Goal: Task Accomplishment & Management: Manage account settings

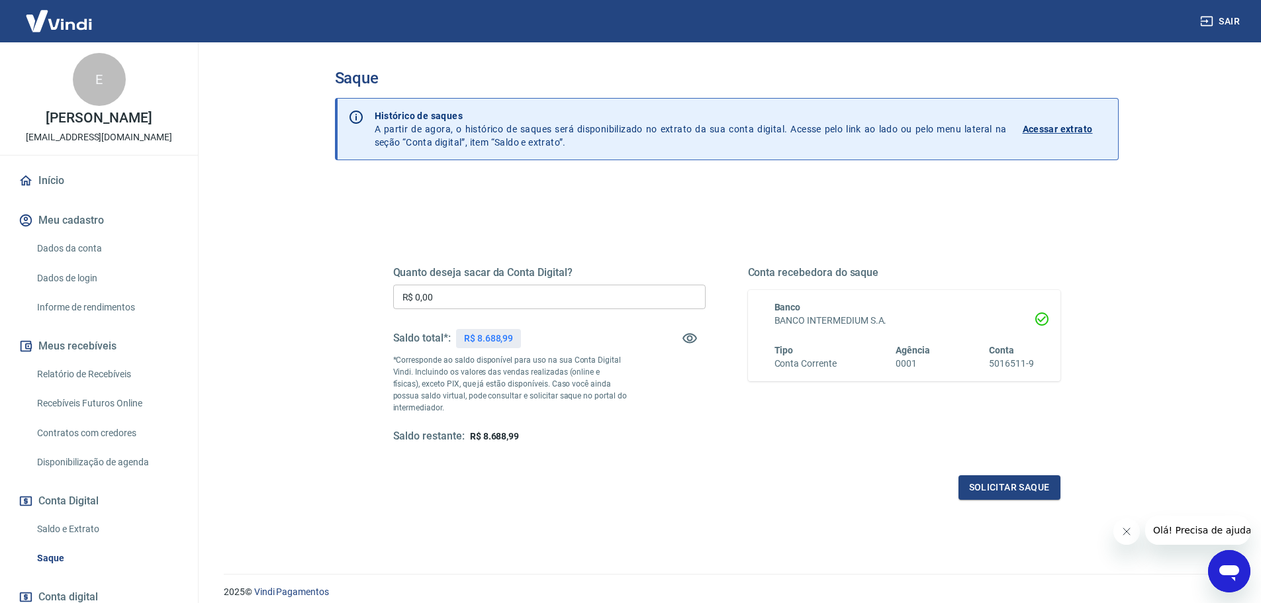
click at [475, 300] on input "R$ 0,00" at bounding box center [549, 297] width 312 height 24
type input "R$ 8.000,00"
click at [1013, 483] on button "Solicitar saque" at bounding box center [1009, 487] width 102 height 24
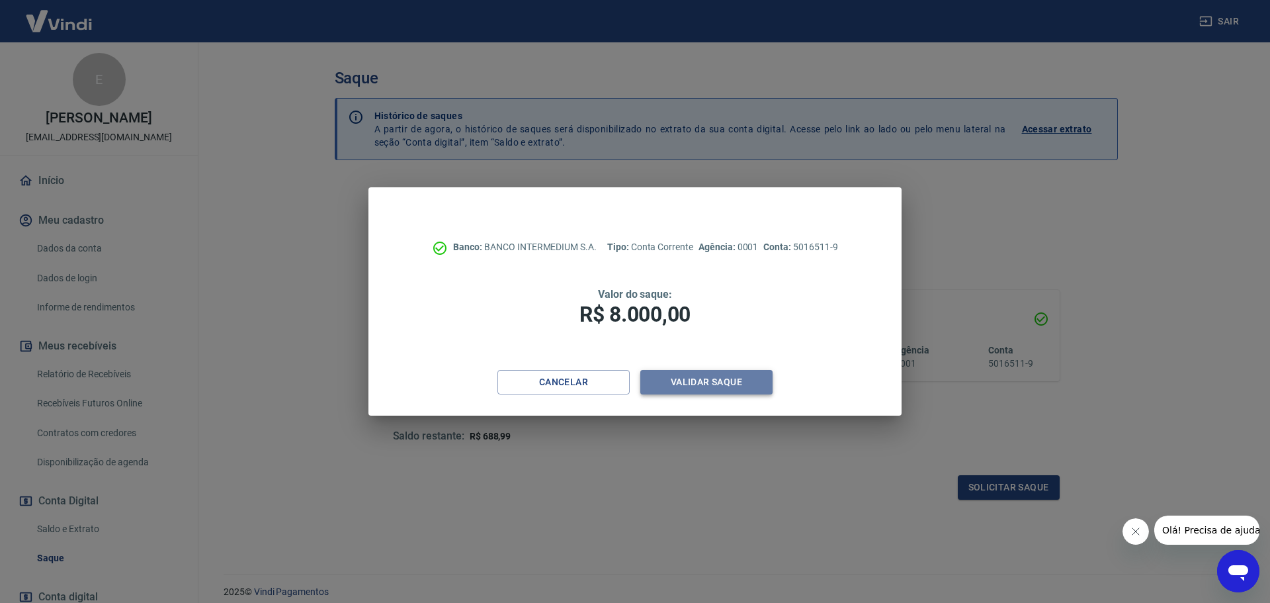
click at [733, 386] on button "Validar saque" at bounding box center [707, 382] width 132 height 24
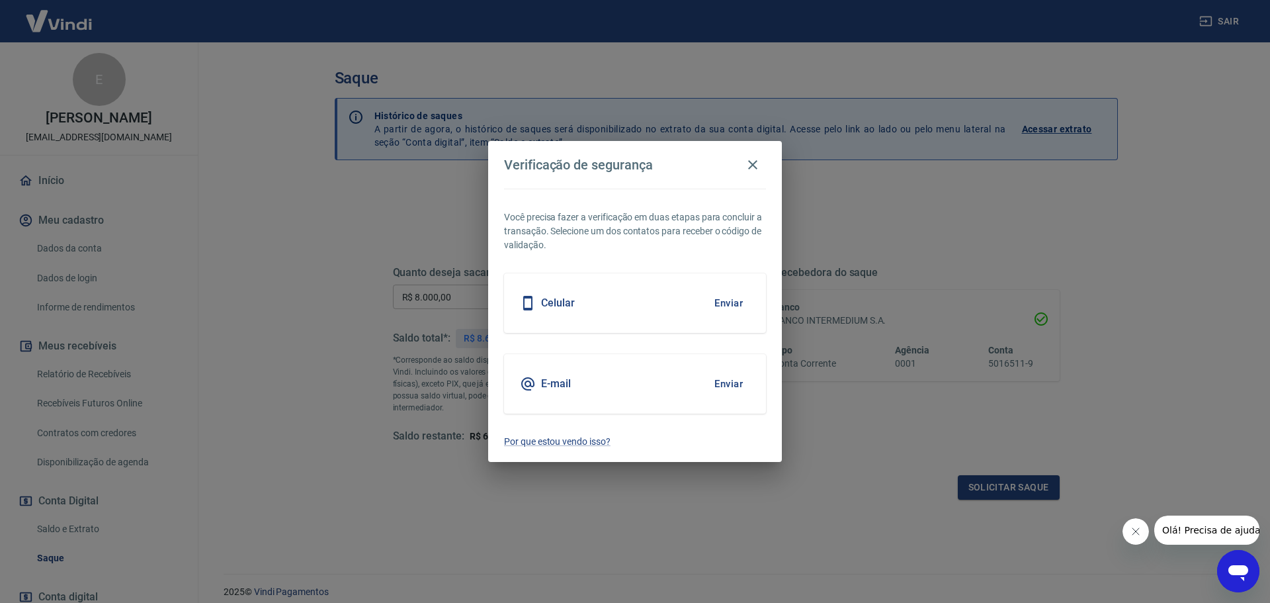
click at [748, 298] on button "Enviar" at bounding box center [728, 303] width 43 height 28
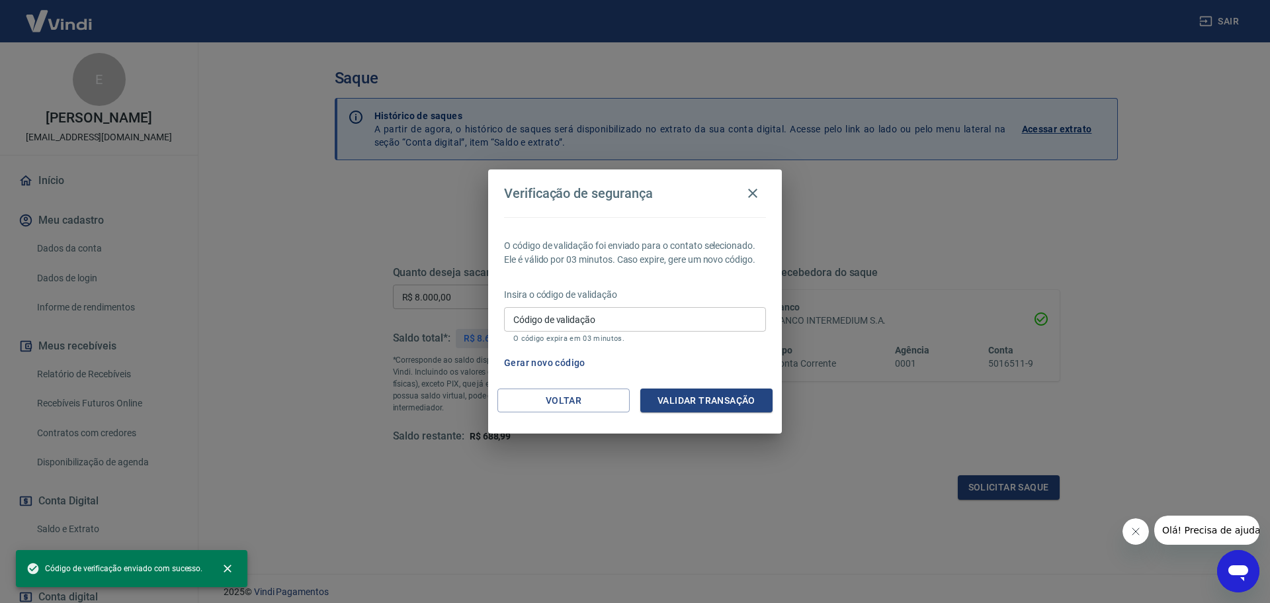
click at [598, 312] on input "Código de validação" at bounding box center [635, 319] width 262 height 24
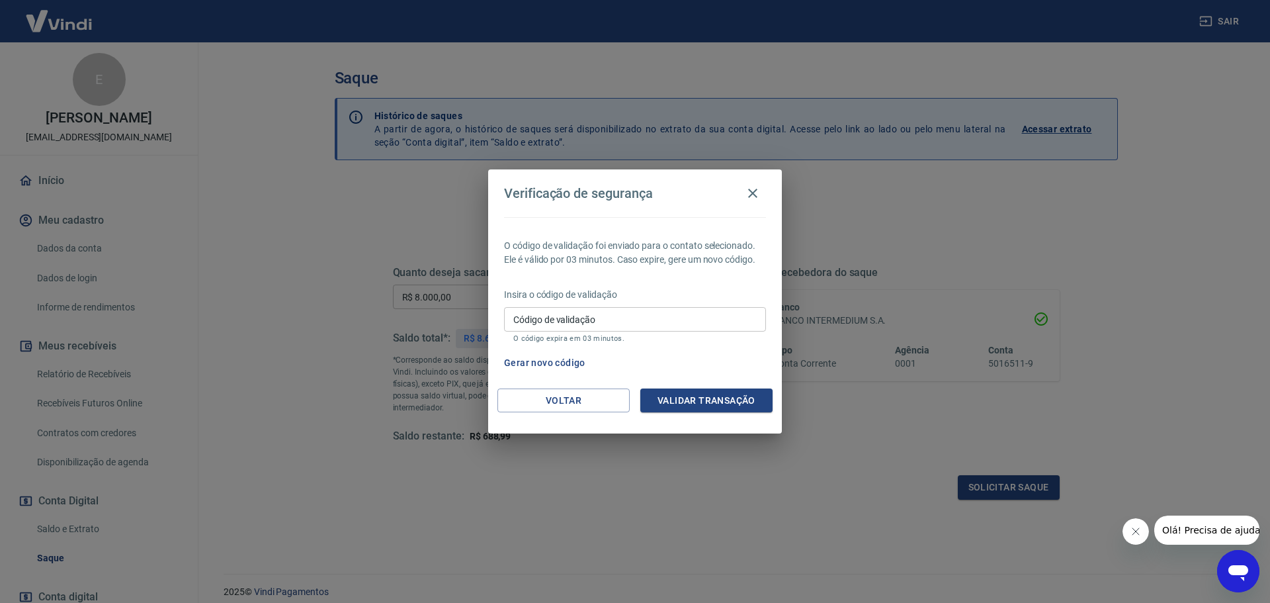
click at [694, 293] on p "Insira o código de validação" at bounding box center [635, 295] width 262 height 14
click at [668, 326] on input "Código de validação" at bounding box center [635, 319] width 262 height 24
click at [684, 294] on p "Insira o código de validação" at bounding box center [635, 295] width 262 height 14
click at [556, 363] on button "Gerar novo código" at bounding box center [545, 363] width 92 height 24
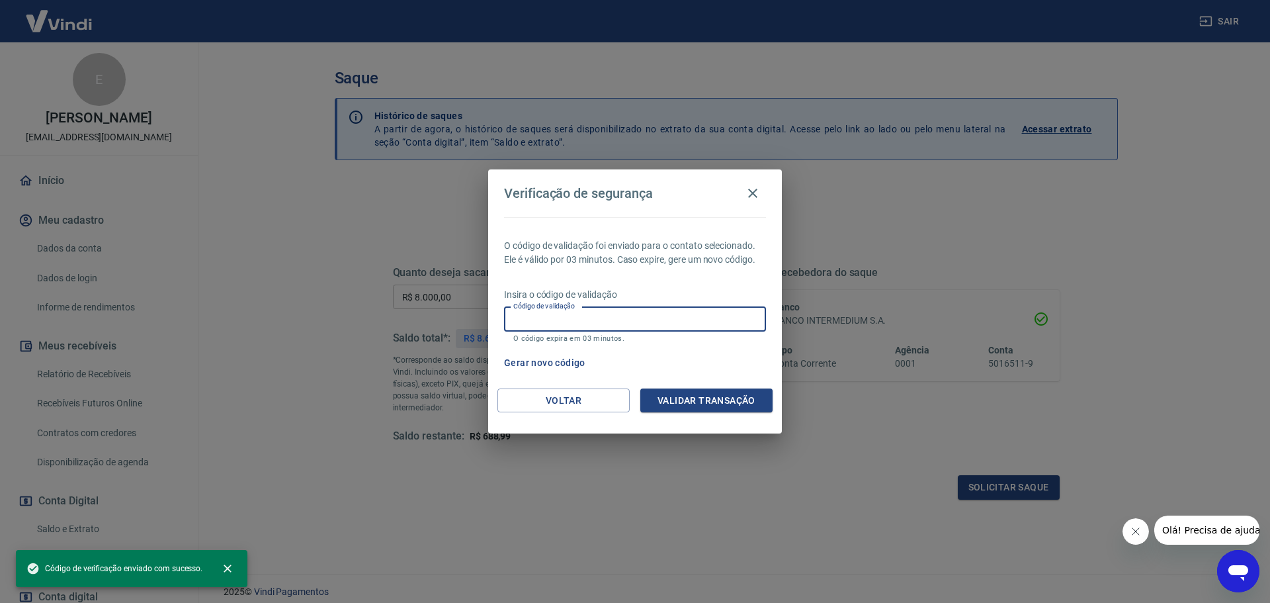
click at [633, 324] on input "Código de validação" at bounding box center [635, 319] width 262 height 24
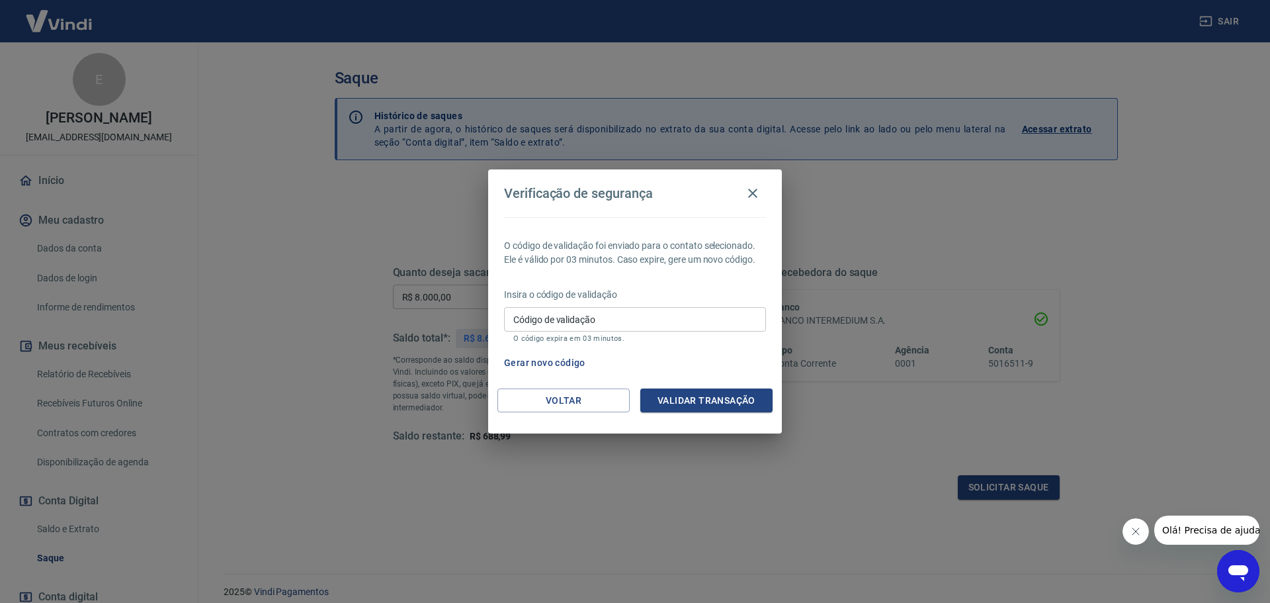
click at [608, 324] on input "Código de validação" at bounding box center [635, 319] width 262 height 24
click at [709, 393] on button "Validar transação" at bounding box center [707, 400] width 132 height 24
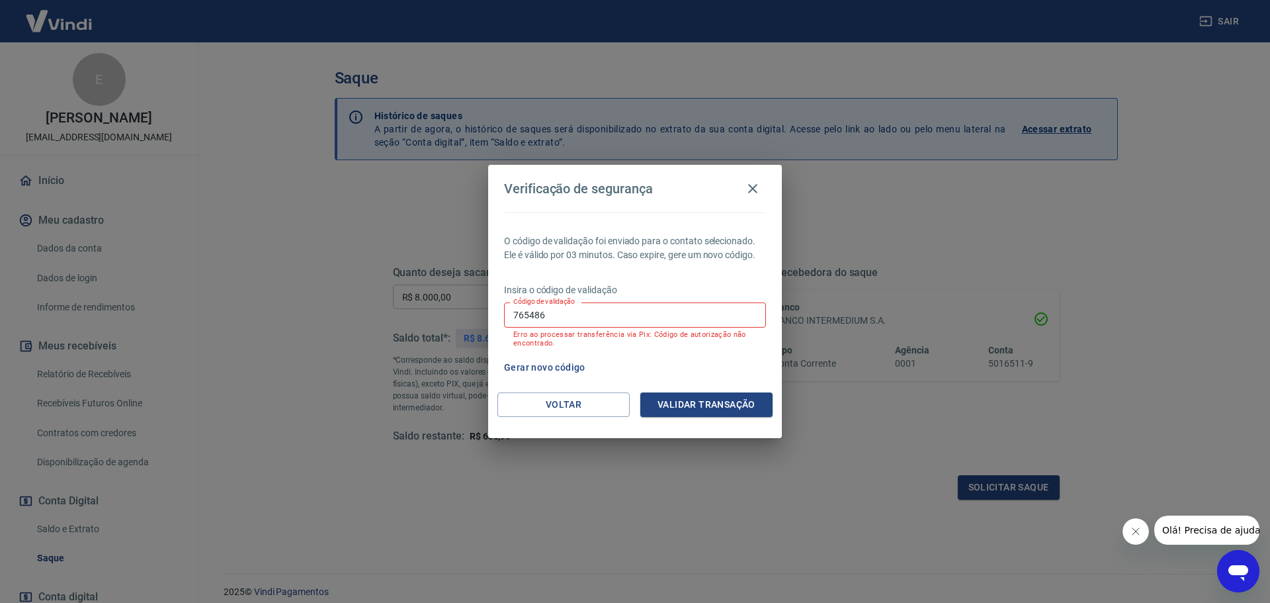
click at [562, 314] on input "765486" at bounding box center [635, 314] width 262 height 24
type input "991178"
click at [698, 406] on button "Validar transação" at bounding box center [707, 404] width 132 height 24
